Goal: Complete application form

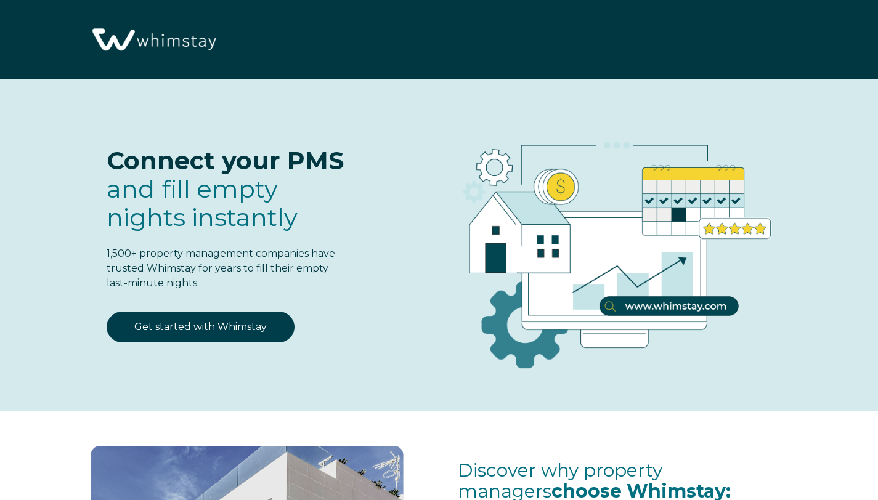
select select "US"
select select "Standard"
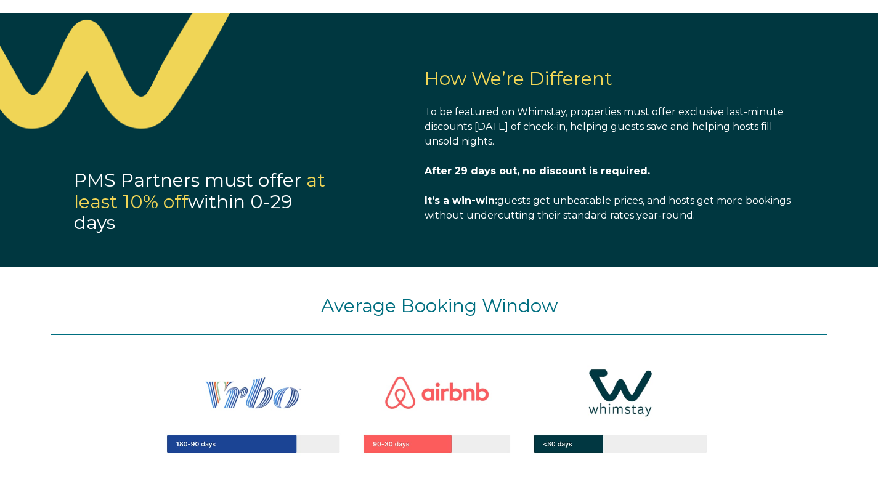
scroll to position [835, 0]
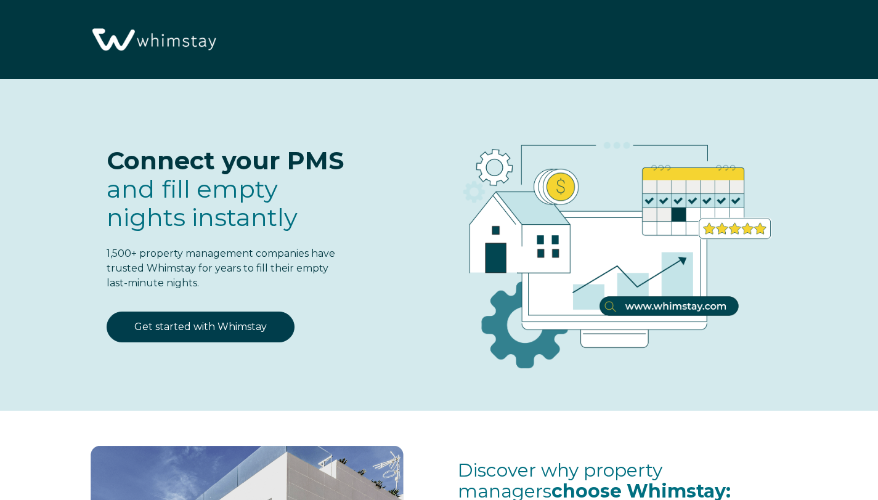
select select "US"
select select "Standard"
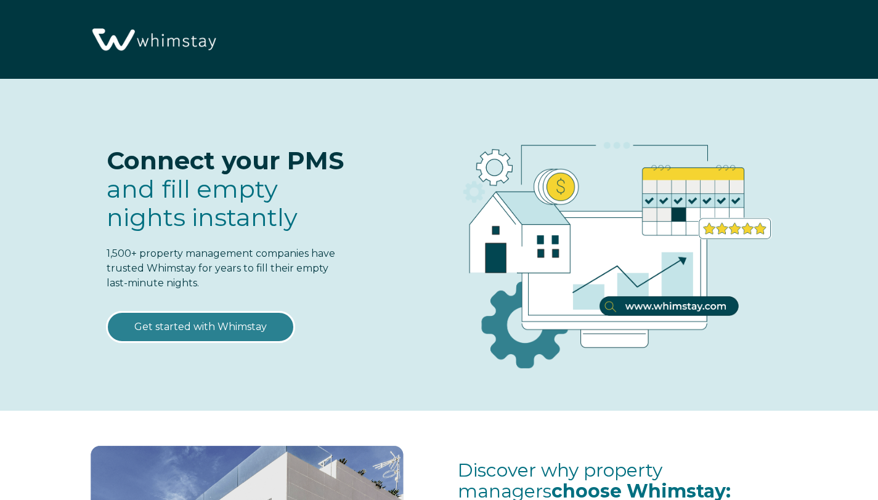
click at [208, 324] on link "Get started with Whimstay" at bounding box center [201, 327] width 188 height 31
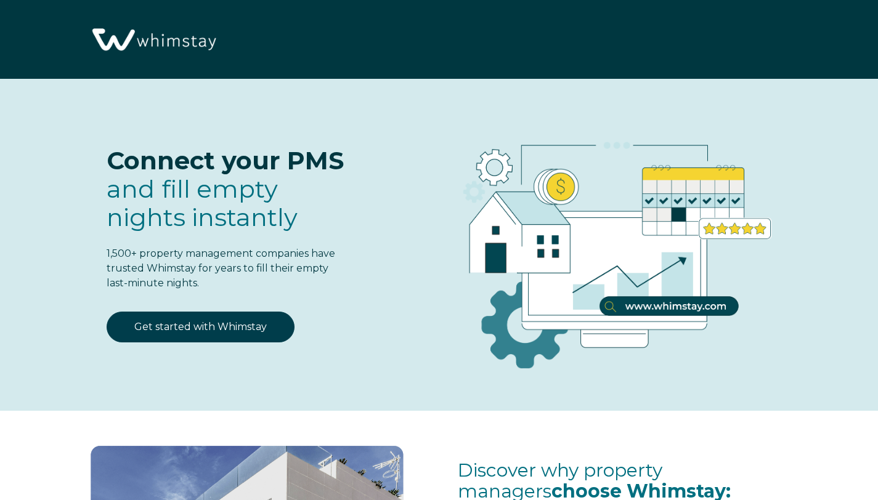
scroll to position [1487, 0]
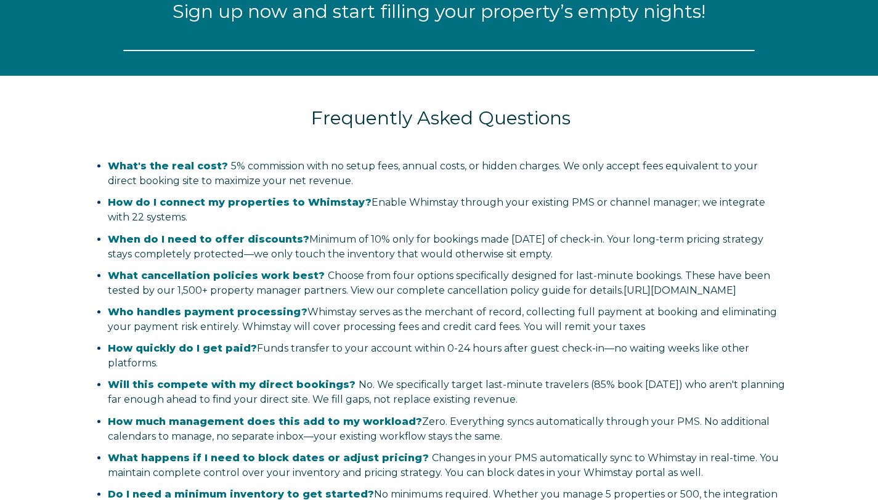
select select "US"
select select "Standard"
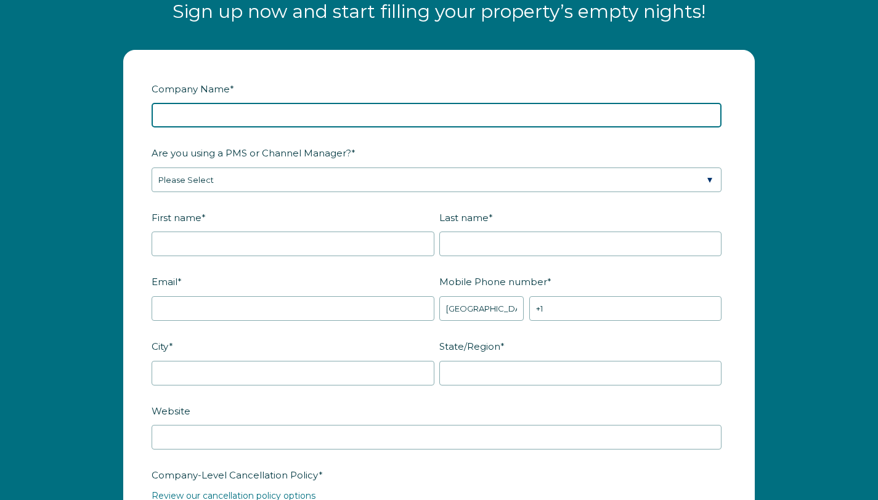
click at [425, 111] on input "Company Name *" at bounding box center [437, 115] width 570 height 25
type input "Durham-Hythe Experience LLC"
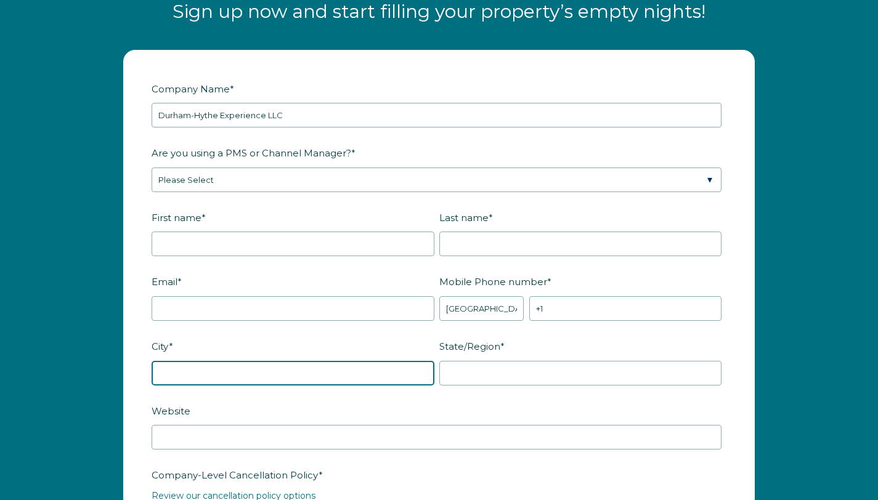
type input "Piney Point"
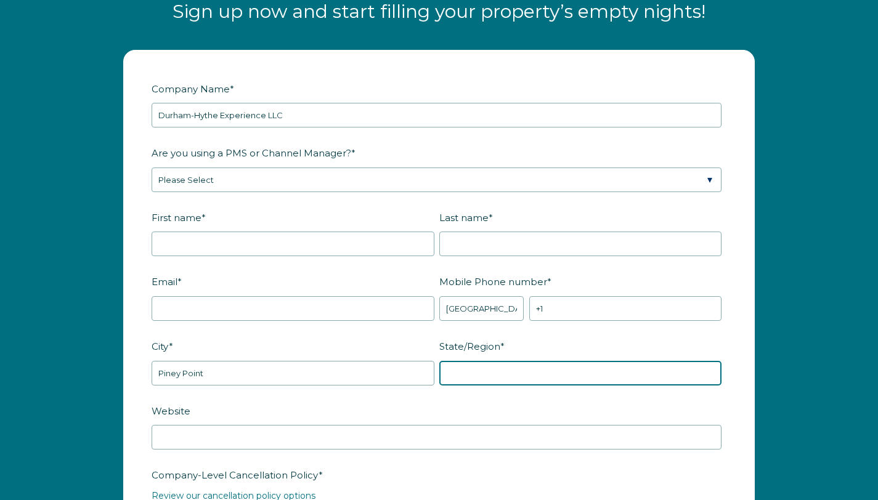
type input "MD"
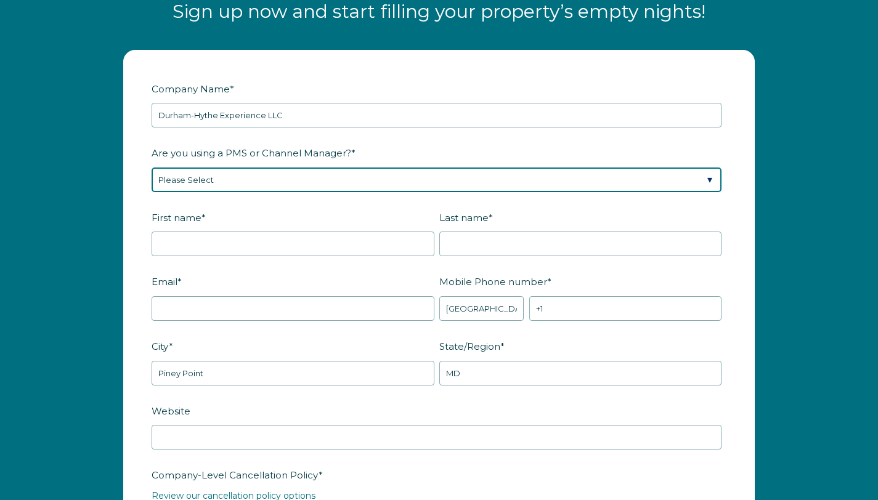
click at [710, 179] on select "Please Select Barefoot BookingPal Boost Brightside CiiRUS Escapia Guesty Hostaw…" at bounding box center [437, 180] width 570 height 25
select select "Guesty"
click at [152, 168] on select "Please Select Barefoot BookingPal Boost Brightside CiiRUS Escapia Guesty Hostaw…" at bounding box center [437, 180] width 570 height 25
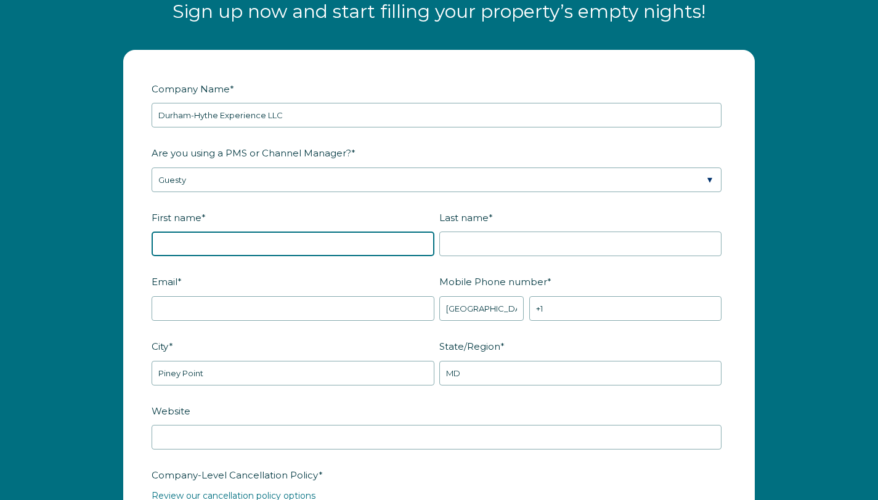
click at [246, 242] on input "First name *" at bounding box center [293, 244] width 283 height 25
type input "Matthew"
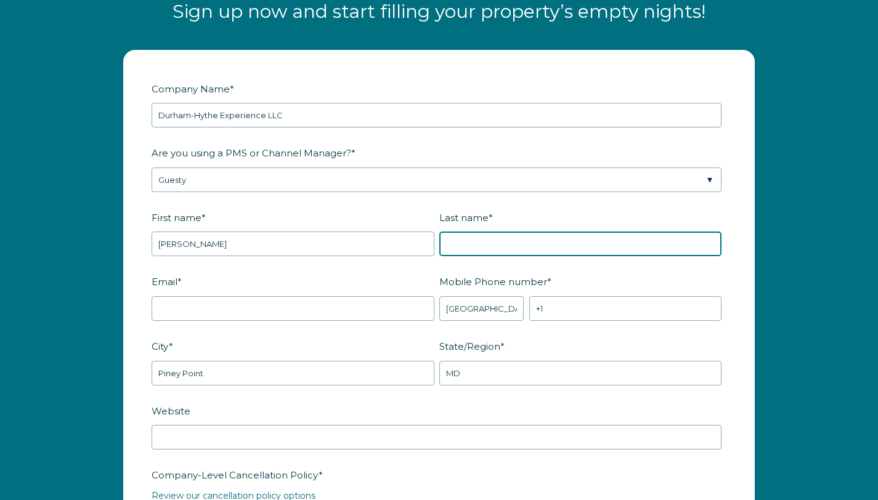
click at [579, 246] on input "Last name *" at bounding box center [580, 244] width 283 height 25
type input "Bruce"
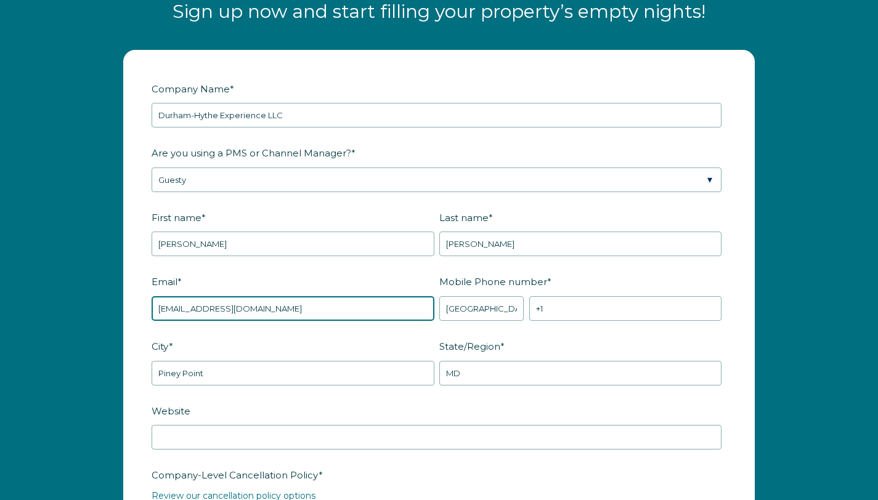
click at [276, 311] on input "mattbruce@gwu.edu" at bounding box center [293, 308] width 283 height 25
type input "m"
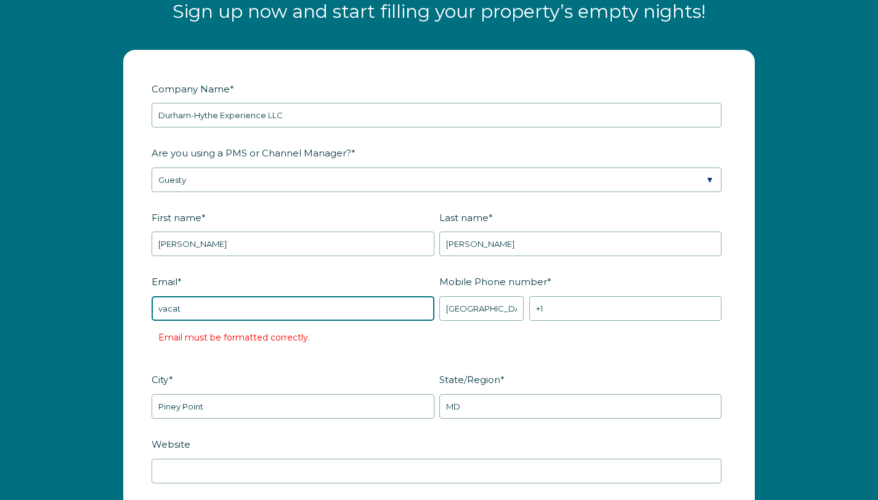
type input "vacation@durham-hythe.com"
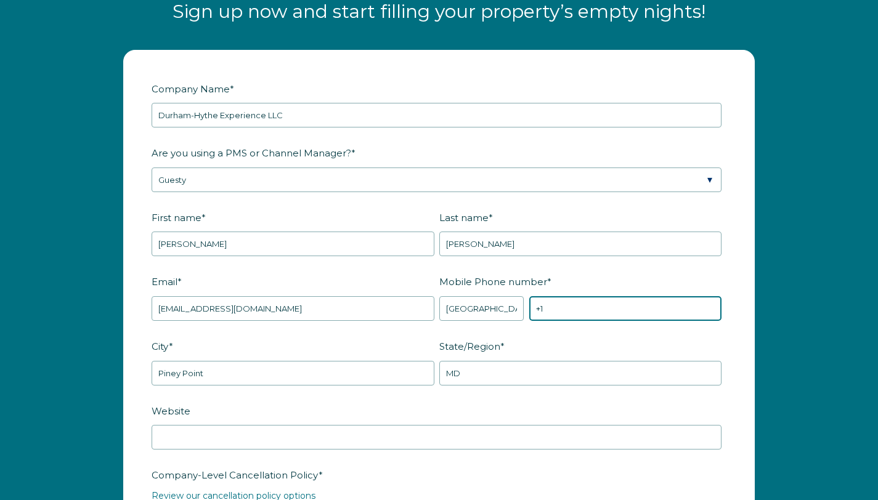
click at [566, 310] on input "+1" at bounding box center [625, 308] width 192 height 25
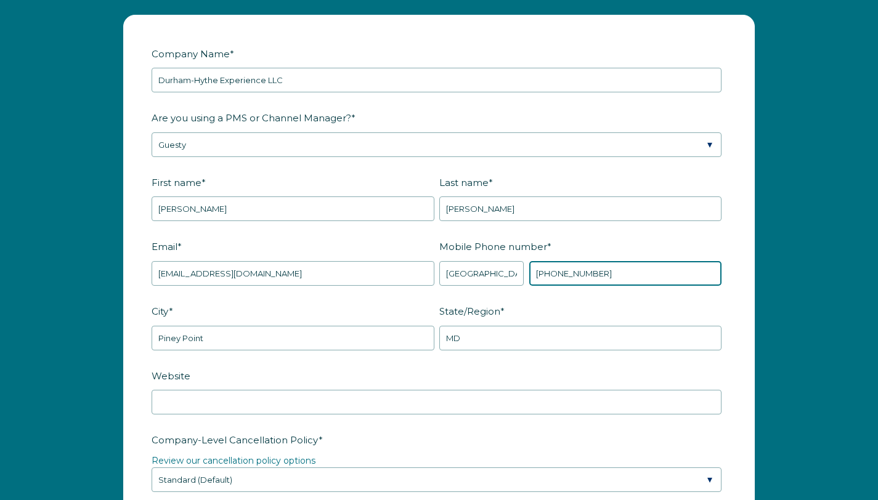
scroll to position [1524, 0]
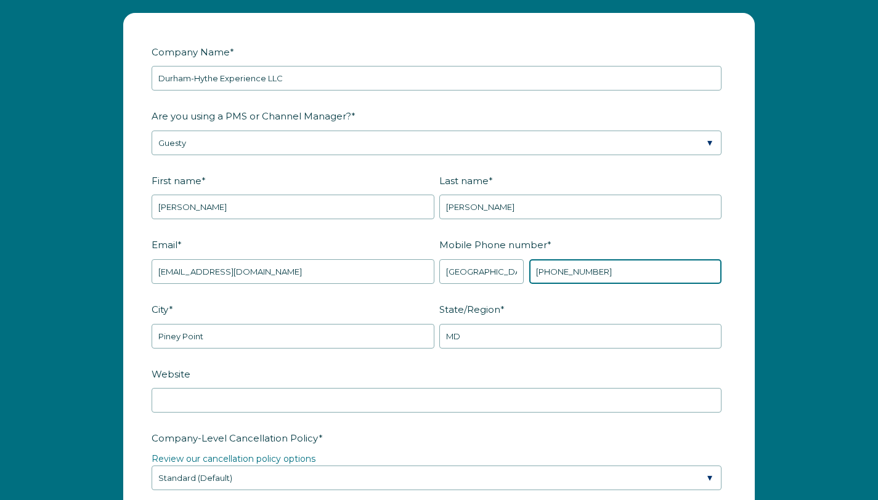
type input "+1 2404321919"
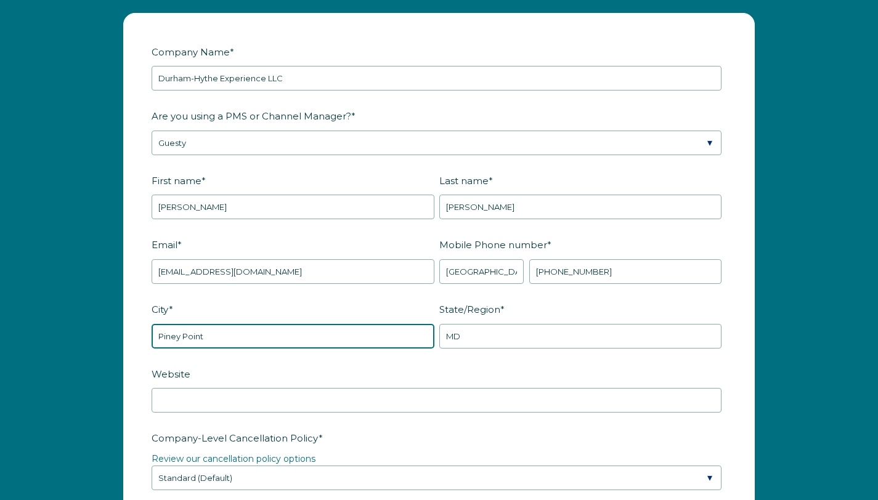
click at [372, 336] on input "Piney Point" at bounding box center [293, 336] width 283 height 25
type input "Washington"
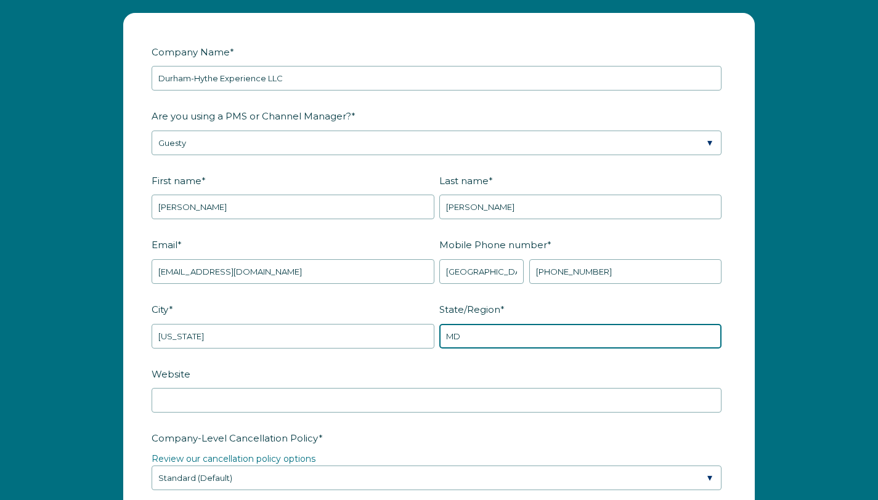
click at [490, 338] on input "MD" at bounding box center [580, 336] width 283 height 25
type input "DC"
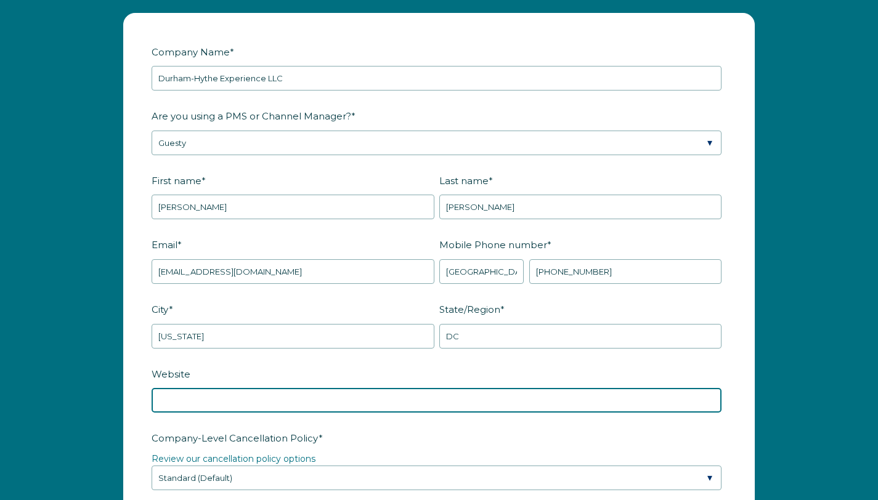
click at [316, 404] on input "Website" at bounding box center [437, 400] width 570 height 25
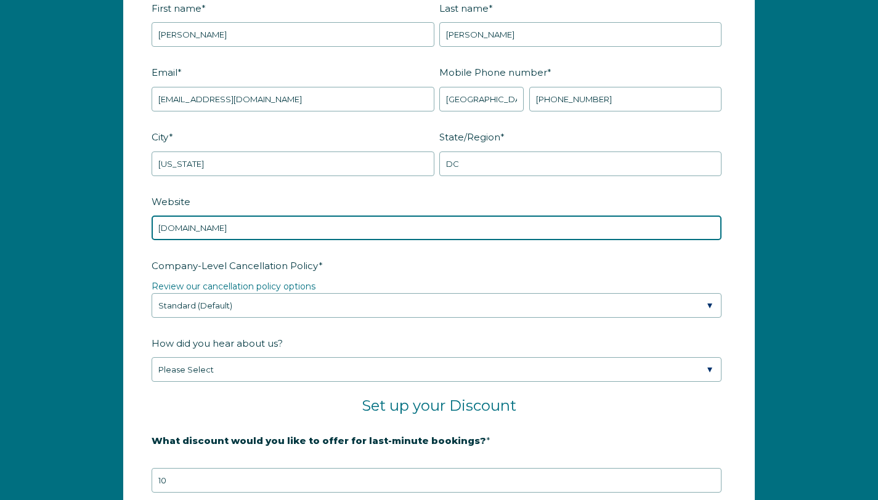
scroll to position [1699, 0]
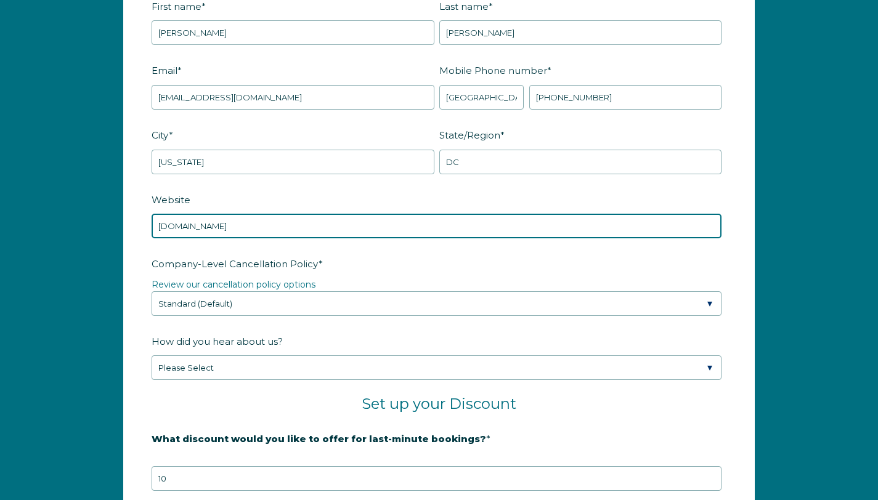
type input "Durham-Hythe.com"
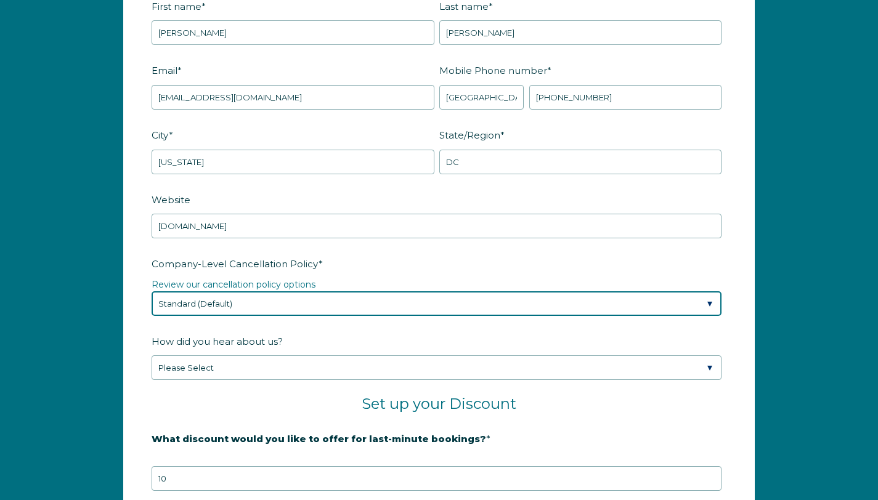
click at [715, 298] on select "Please Select Partial Standard (Default) Moderate Strict" at bounding box center [437, 303] width 570 height 25
select select "Strict"
click at [152, 291] on select "Please Select Partial Standard (Default) Moderate Strict" at bounding box center [437, 303] width 570 height 25
click at [708, 304] on select "Please Select Partial Standard (Default) Moderate Strict" at bounding box center [437, 303] width 570 height 25
click at [152, 291] on select "Please Select Partial Standard (Default) Moderate Strict" at bounding box center [437, 303] width 570 height 25
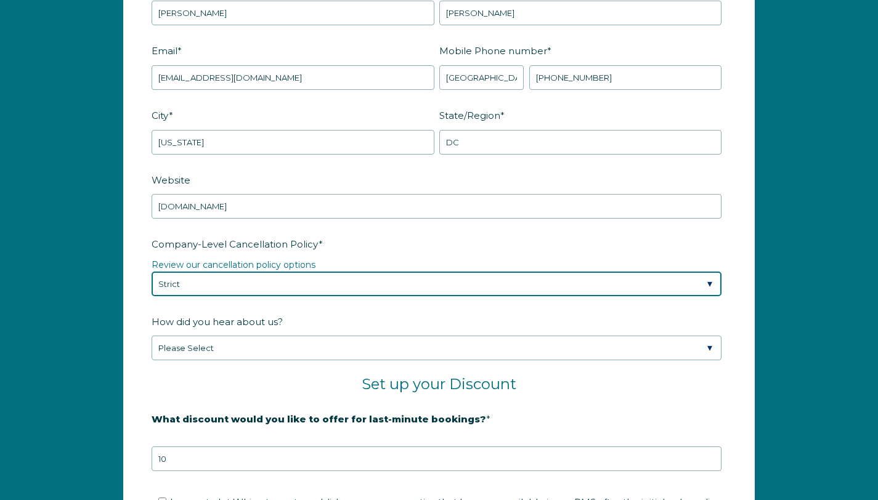
scroll to position [1720, 0]
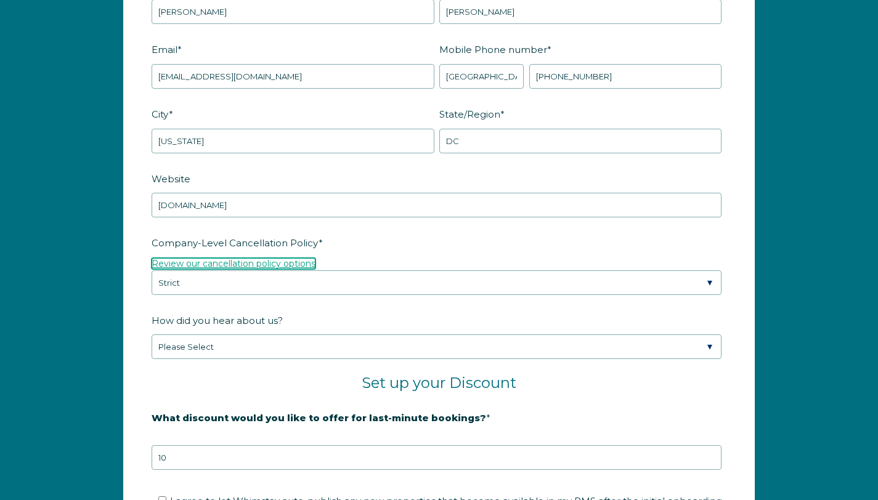
click at [272, 264] on link "Review our cancellation policy options" at bounding box center [234, 263] width 164 height 11
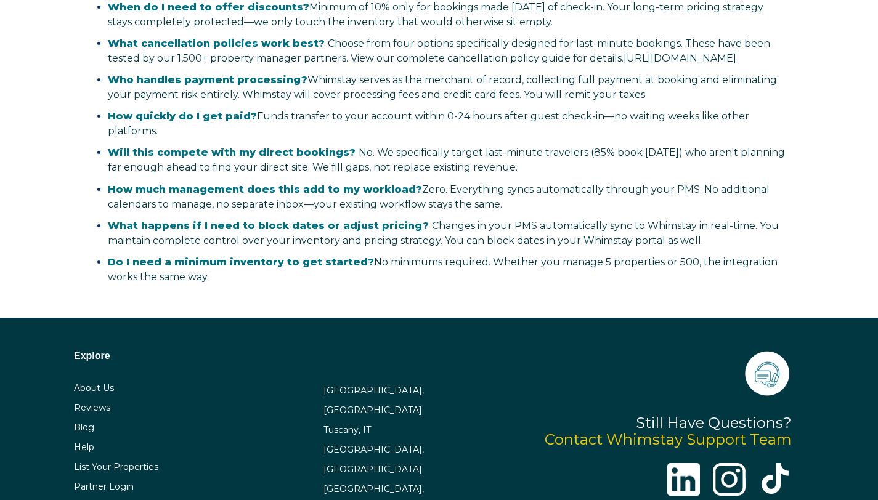
scroll to position [2631, 0]
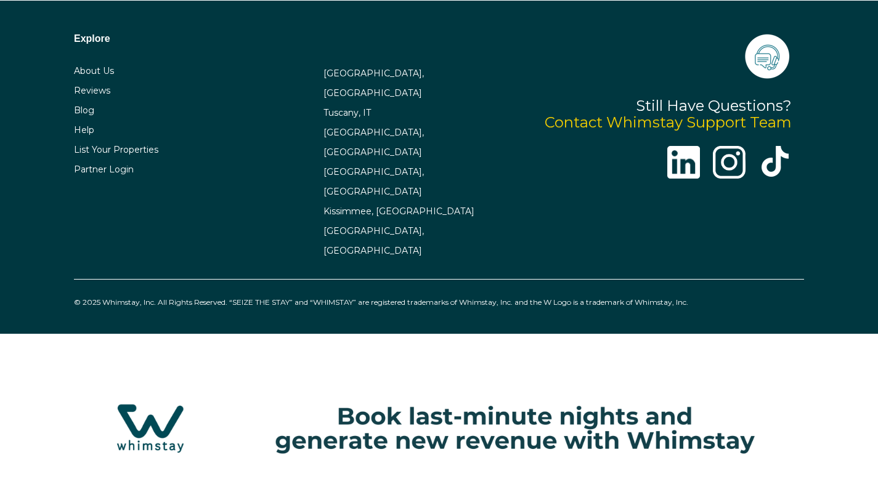
select select "US"
select select "Standard"
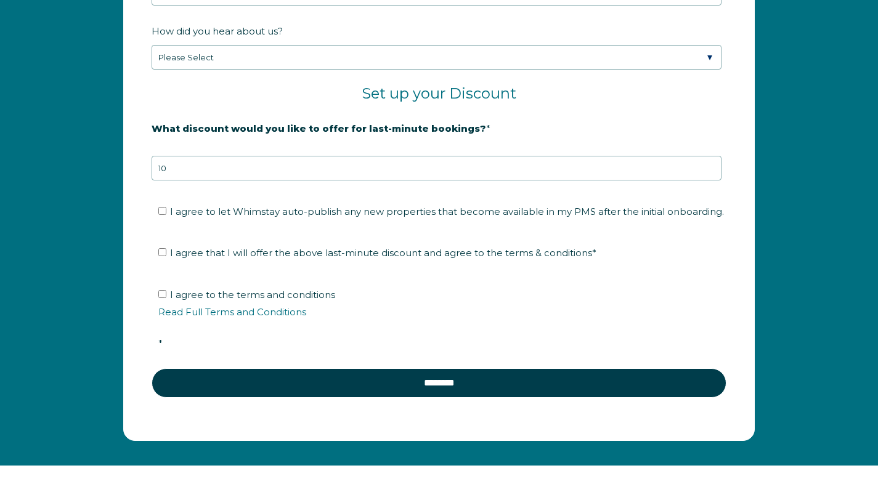
scroll to position [2010, 0]
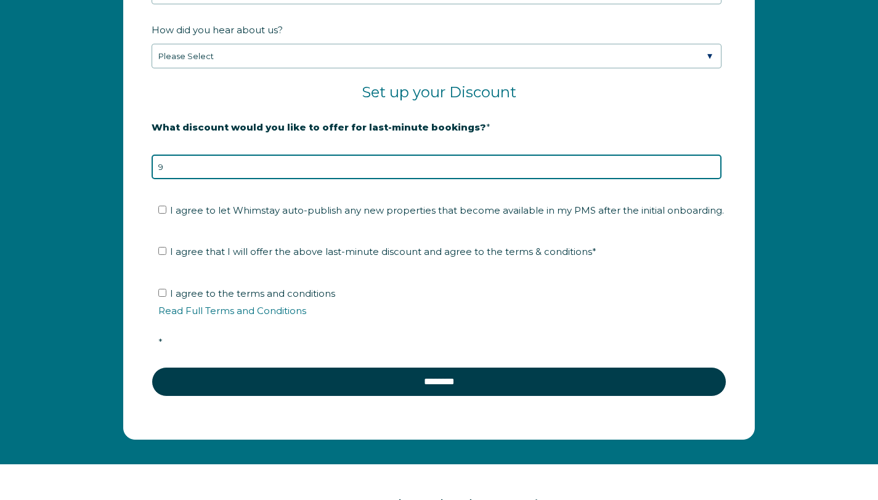
click at [710, 168] on input "9" at bounding box center [437, 167] width 570 height 25
type input "10"
click at [710, 162] on input "10" at bounding box center [437, 167] width 570 height 25
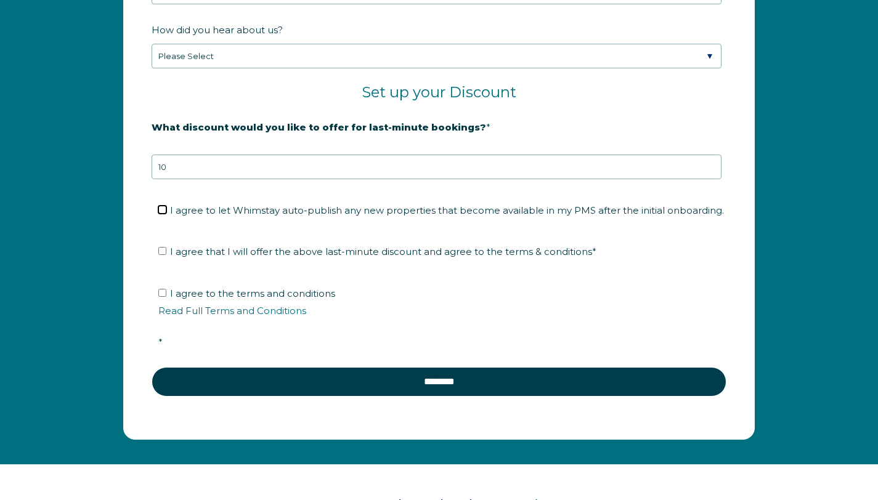
click at [163, 208] on input "I agree to let Whimstay auto-publish any new properties that become available i…" at bounding box center [162, 210] width 8 height 8
checkbox input "true"
click at [163, 248] on input "I agree that I will offer the above last-minute discount and agree to the terms…" at bounding box center [162, 251] width 8 height 8
checkbox input "true"
click at [160, 291] on input "I agree to the terms and conditions Read Full Terms and Conditions *" at bounding box center [162, 293] width 8 height 8
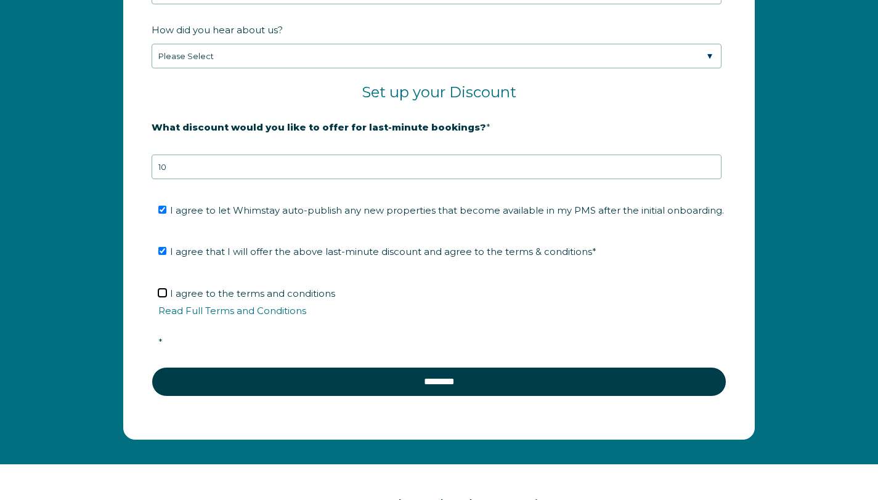
checkbox input "true"
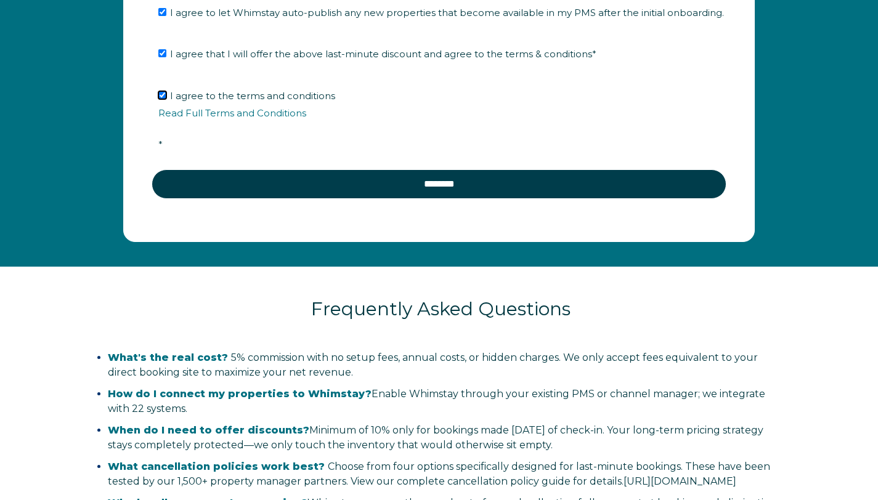
scroll to position [2201, 0]
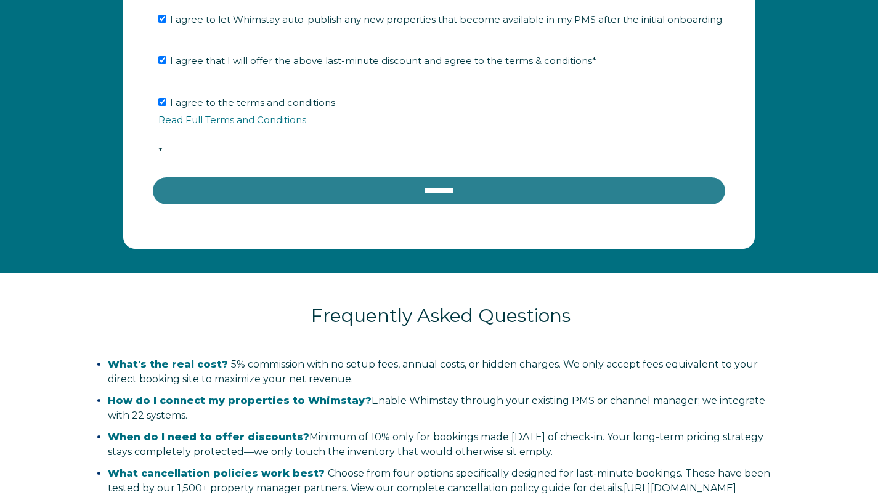
click at [420, 199] on input "********" at bounding box center [439, 191] width 575 height 30
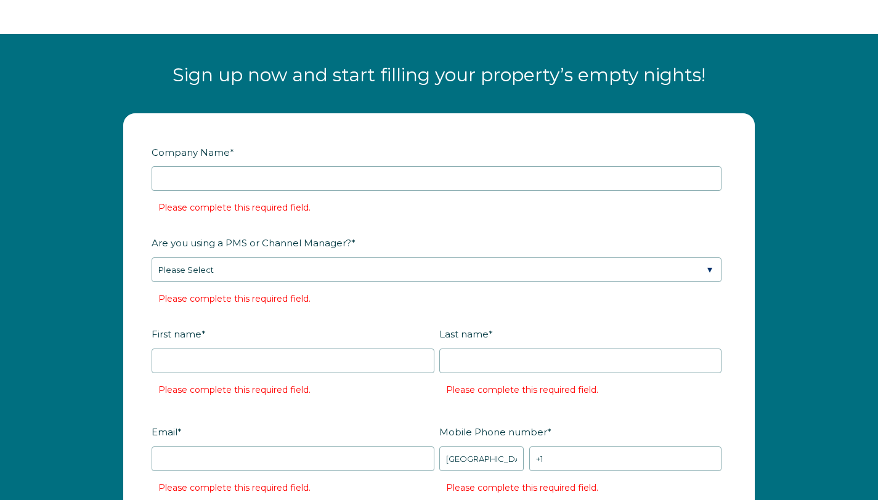
scroll to position [1429, 0]
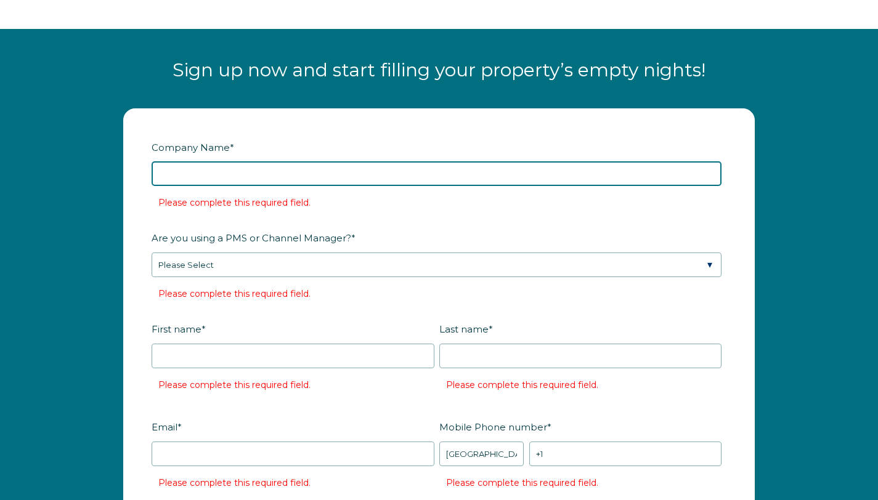
click at [381, 176] on input "Company Name *" at bounding box center [437, 173] width 570 height 25
type input "Durham-Hythe Experience LLC"
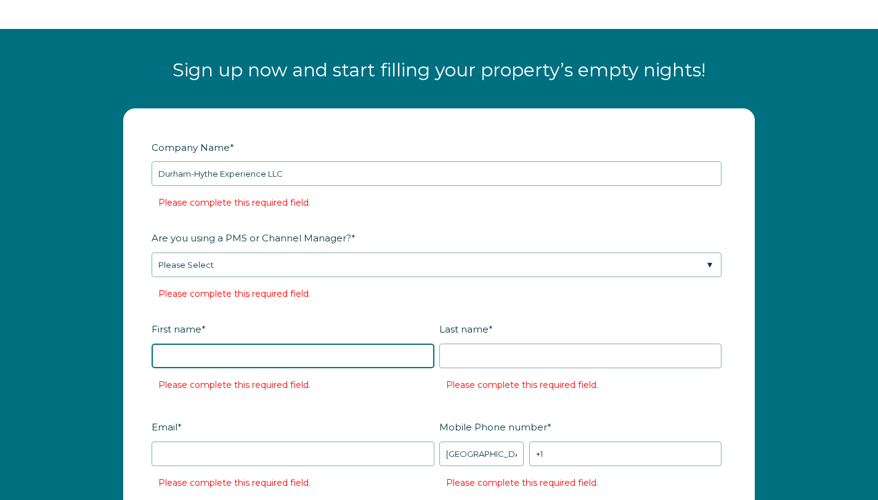
type input "Matthew"
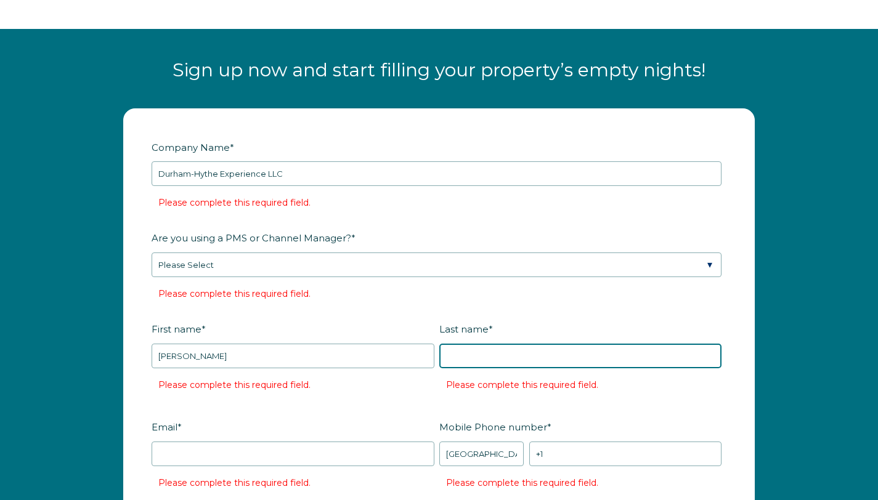
type input "Bruce"
type input "Neavitt"
type input "MD"
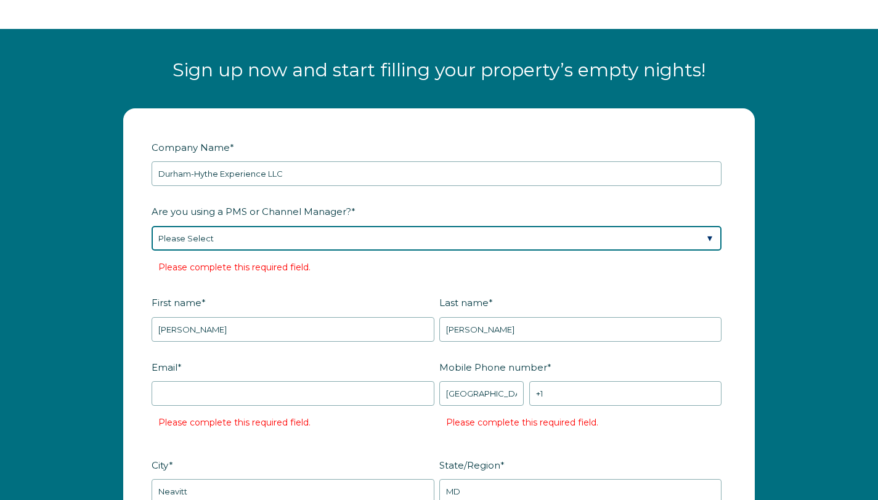
click at [709, 238] on select "Please Select Barefoot BookingPal Boost Brightside CiiRUS Escapia Guesty Hostaw…" at bounding box center [437, 238] width 570 height 25
select select "Guesty"
click at [152, 226] on select "Please Select Barefoot BookingPal Boost Brightside CiiRUS Escapia Guesty Hostaw…" at bounding box center [437, 238] width 570 height 25
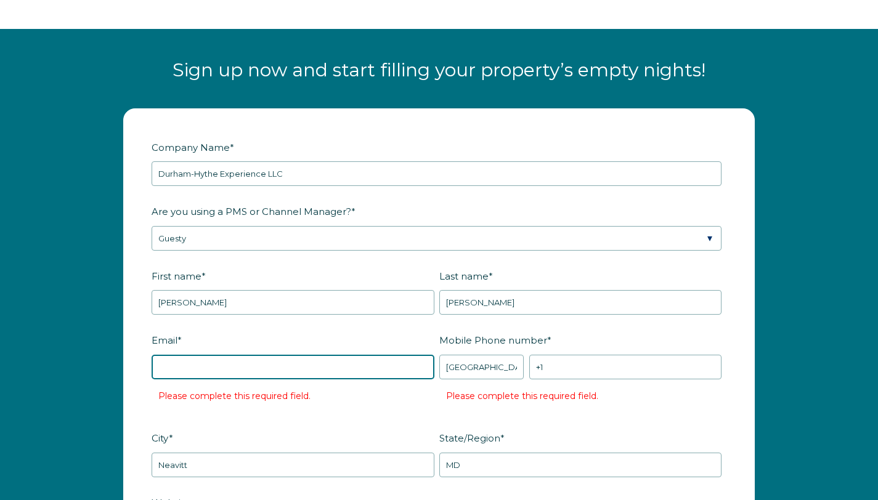
click at [398, 367] on input "Email *" at bounding box center [293, 367] width 283 height 25
type input "vacation@durham-hythe.com"
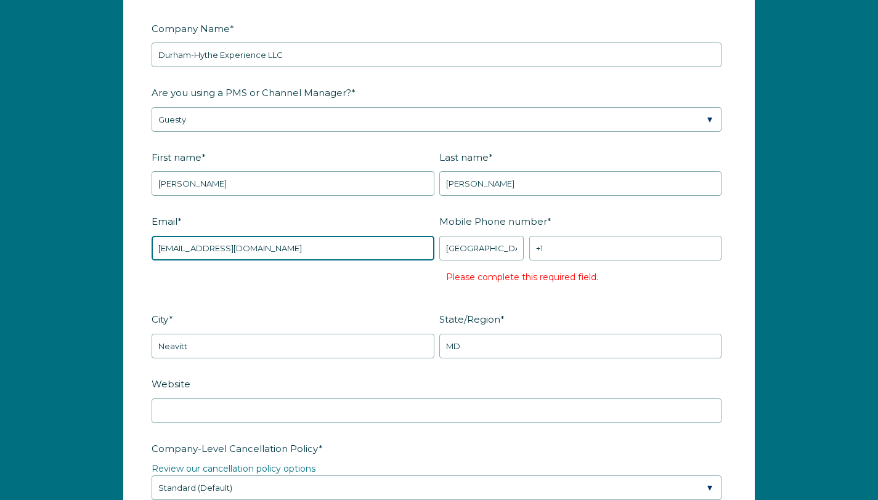
scroll to position [1551, 0]
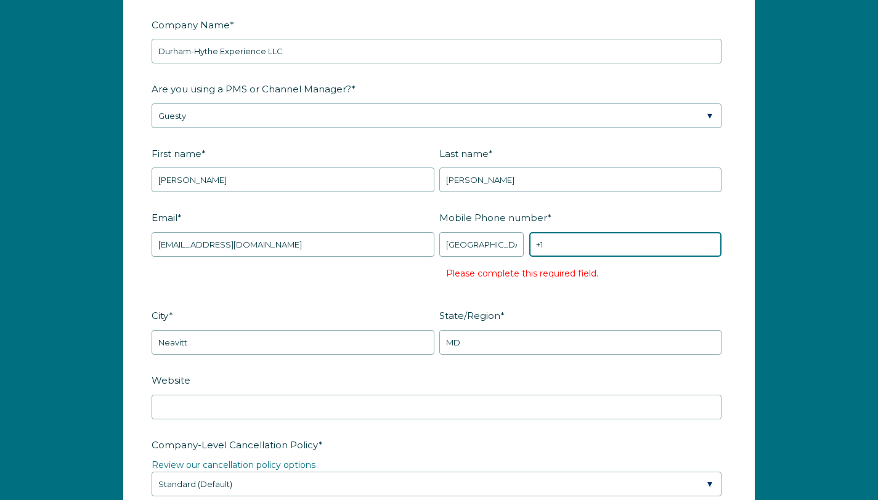
click at [572, 242] on input "+1" at bounding box center [625, 244] width 192 height 25
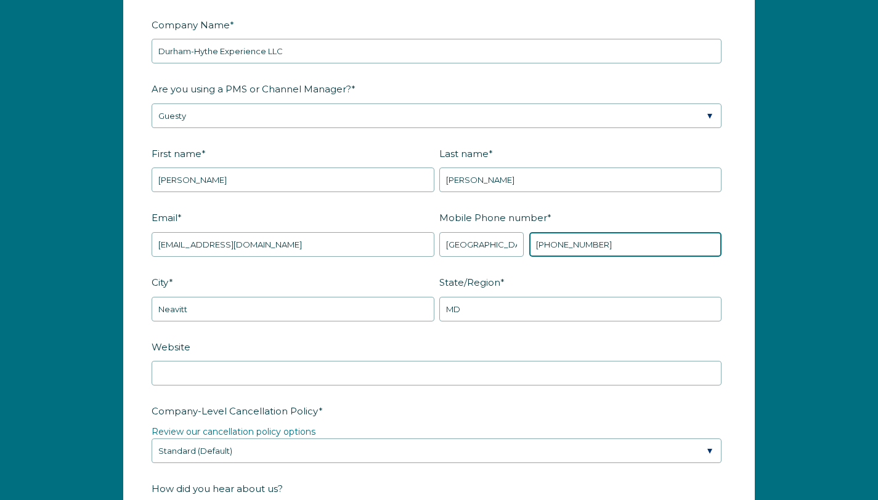
type input "+1 2404321919"
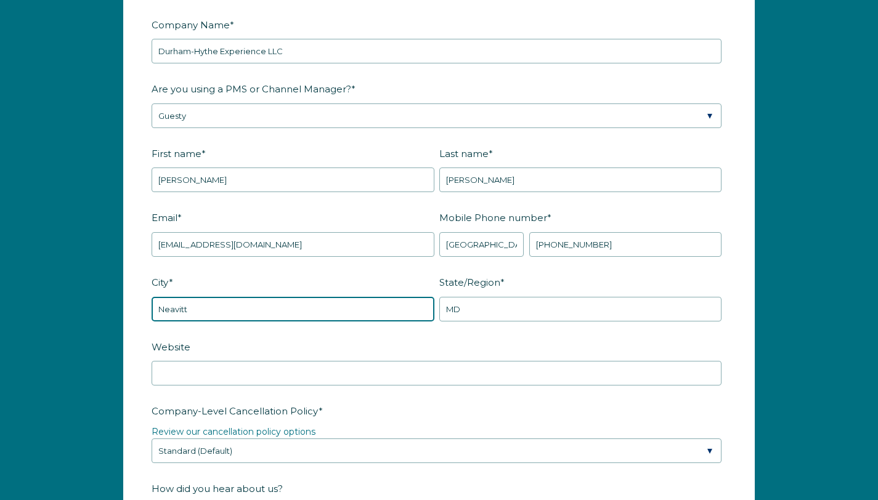
click at [408, 309] on input "Neavitt" at bounding box center [293, 309] width 283 height 25
type input "Washington"
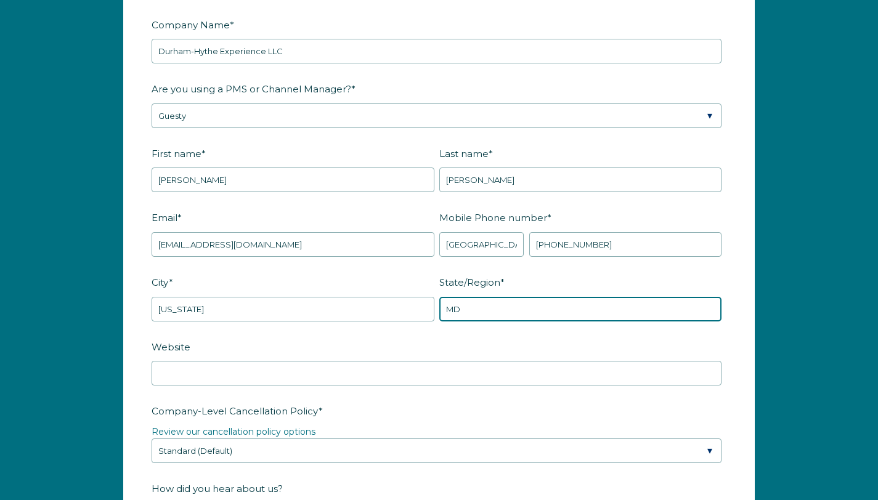
click at [518, 319] on input "MD" at bounding box center [580, 309] width 283 height 25
type input "DC"
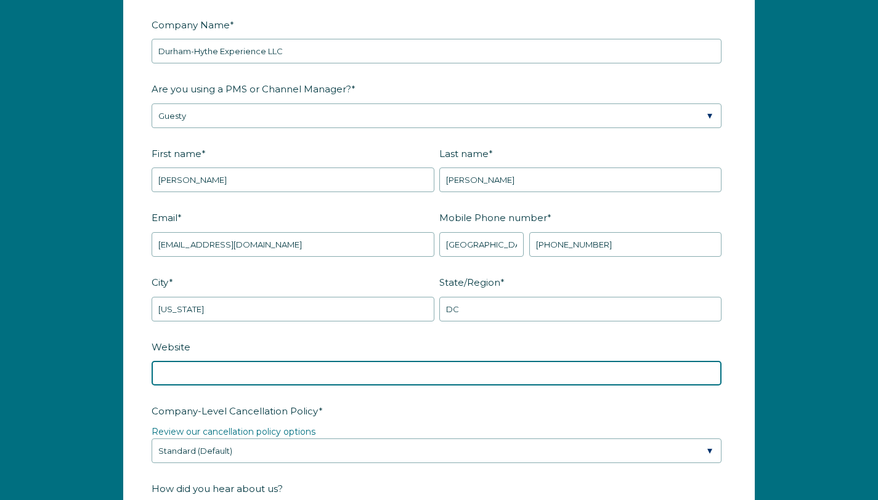
click at [322, 377] on input "Website" at bounding box center [437, 373] width 570 height 25
click at [164, 371] on input "durham-Hythe.com" at bounding box center [437, 373] width 570 height 25
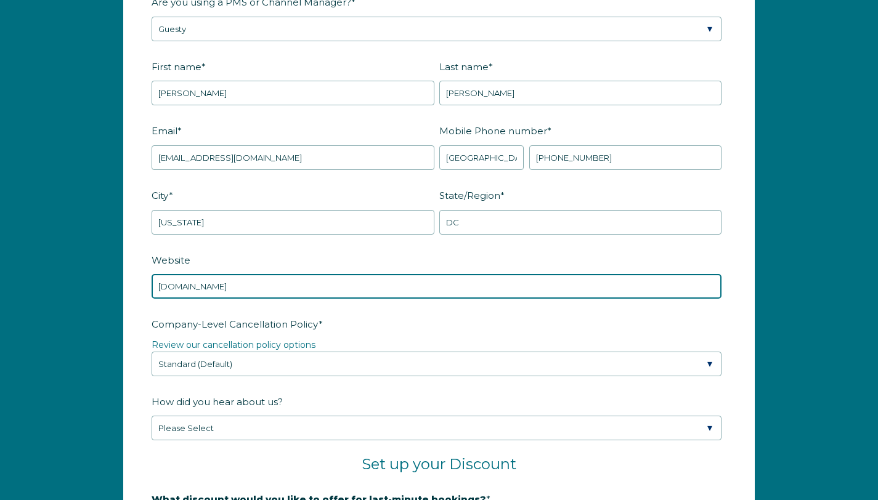
scroll to position [1649, 0]
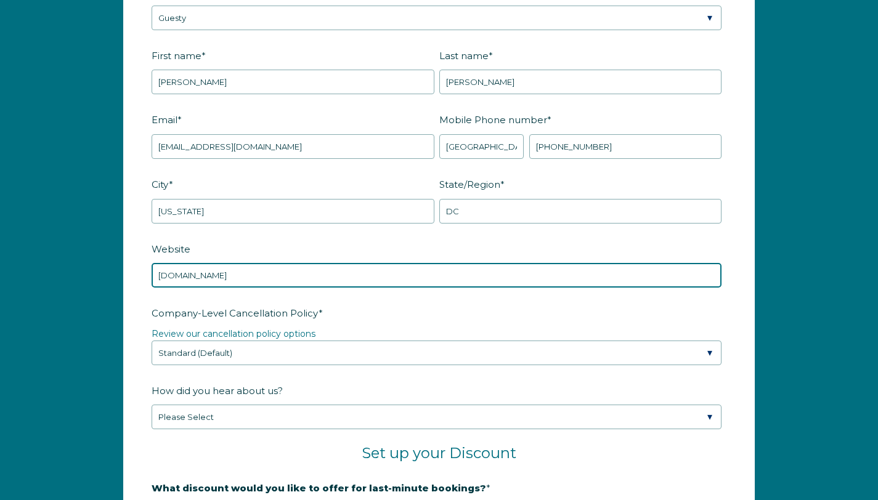
type input "Durham-Hythe.com"
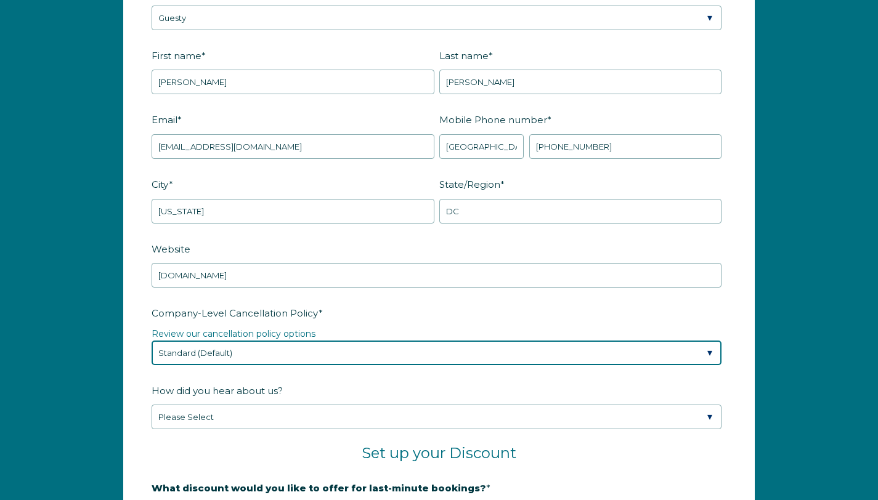
click at [707, 350] on select "Please Select Partial Standard (Default) Moderate Strict" at bounding box center [437, 353] width 570 height 25
select select "Strict"
click at [152, 341] on select "Please Select Partial Standard (Default) Moderate Strict" at bounding box center [437, 353] width 570 height 25
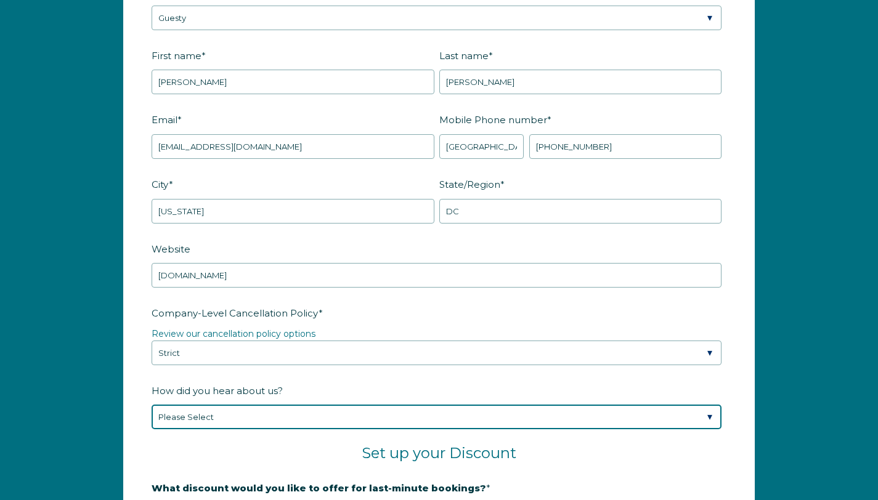
click at [708, 415] on select "Please Select Found Whimstay through a Google search Spoke to a Whimstay salesp…" at bounding box center [437, 417] width 570 height 25
select select "Podcast"
click at [152, 405] on select "Please Select Found Whimstay through a Google search Spoke to a Whimstay salesp…" at bounding box center [437, 417] width 570 height 25
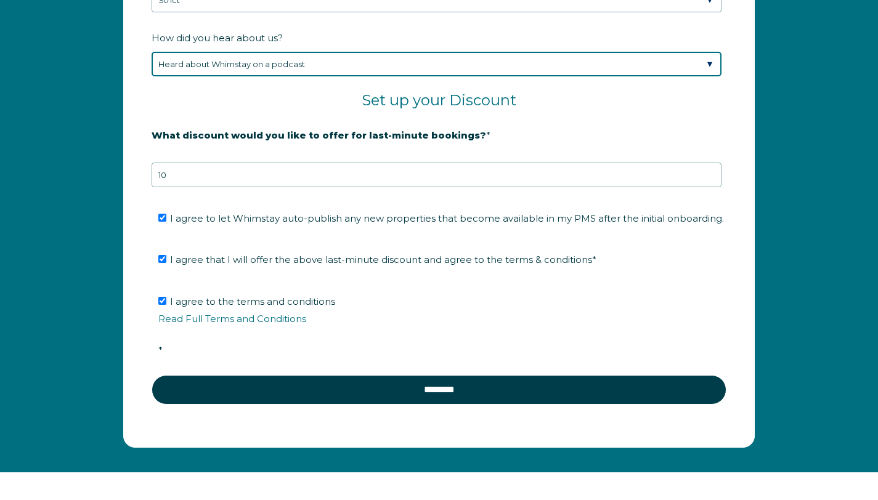
scroll to position [2004, 0]
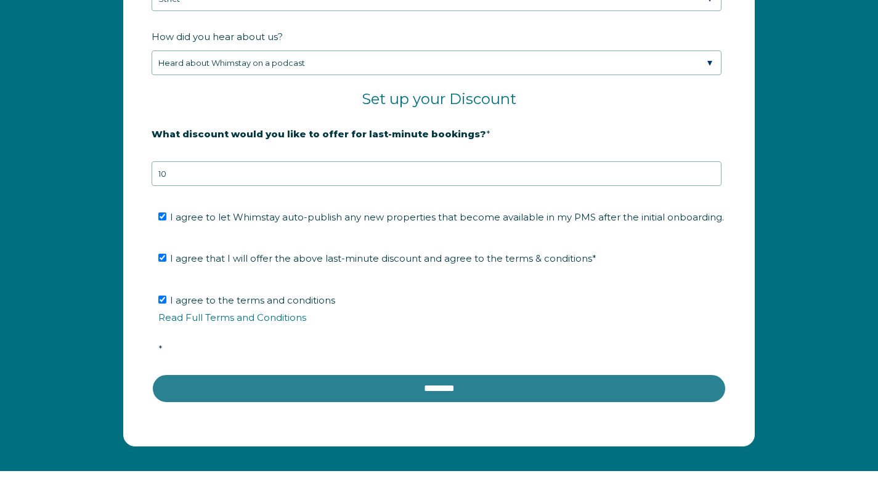
click at [449, 385] on input "********" at bounding box center [439, 389] width 575 height 30
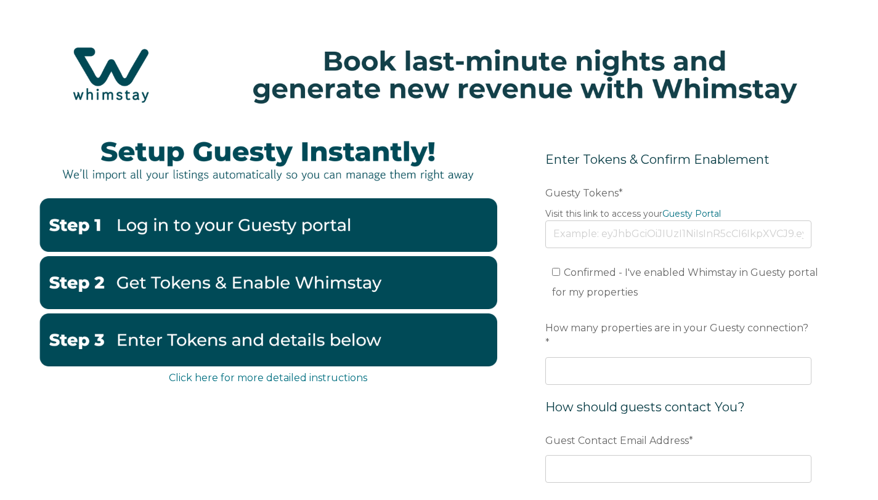
scroll to position [1, 0]
click at [691, 214] on link "Guesty Portal" at bounding box center [691, 213] width 59 height 11
